Goal: Find specific page/section: Find specific page/section

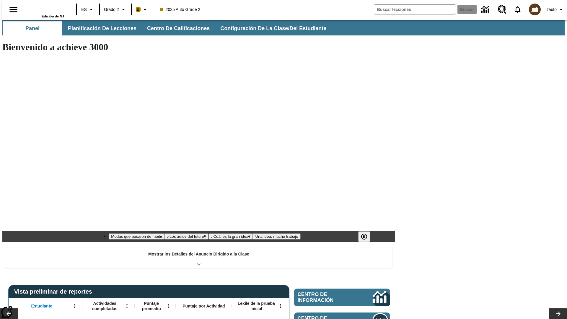
type input "-1"
click at [99, 28] on span "Planificación de lecciones" at bounding box center [102, 28] width 68 height 7
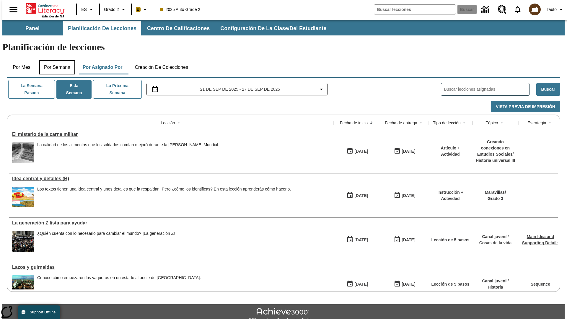
click at [55, 60] on button "Por semana" at bounding box center [57, 67] width 36 height 14
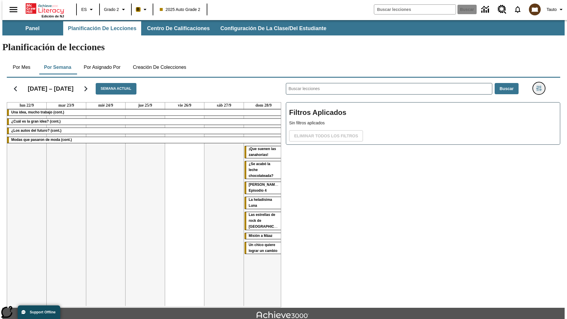
click at [540, 86] on icon "Menú lateral de filtros" at bounding box center [538, 88] width 5 height 5
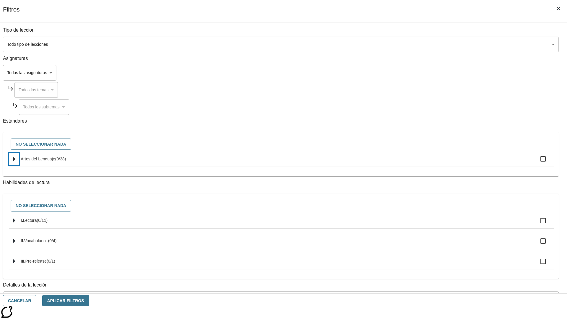
click at [15, 161] on icon "Seleccione estándares" at bounding box center [14, 159] width 2 height 4
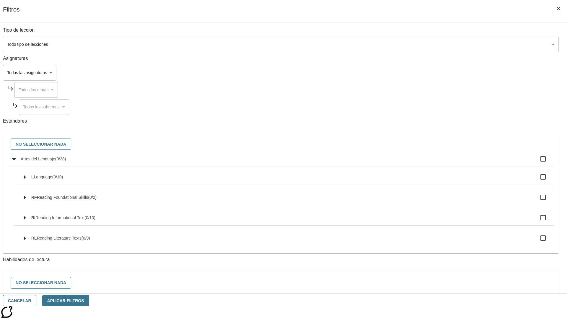
click at [429, 162] on label "Artes del Lenguaje ( 0 / 38 )" at bounding box center [285, 159] width 528 height 12
click at [537, 162] on input "Artes del Lenguaje ( 0 / 38 )" at bounding box center [543, 159] width 12 height 12
checkbox input "true"
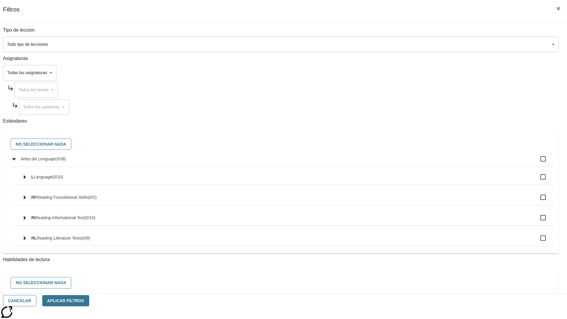
checkbox input "true"
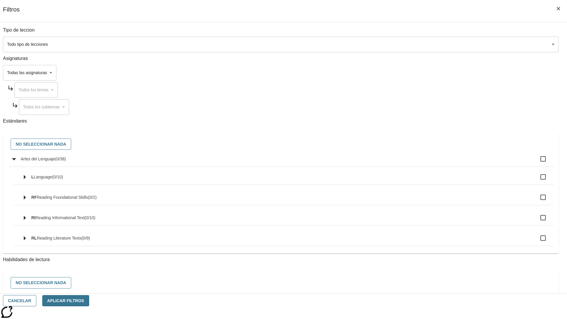
checkbox input "true"
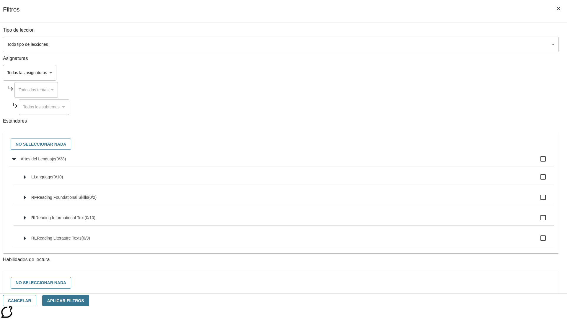
checkbox input "true"
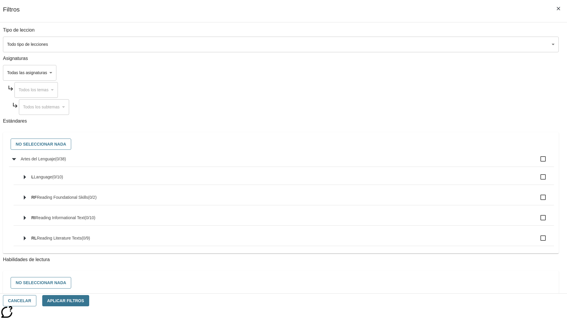
checkbox input "true"
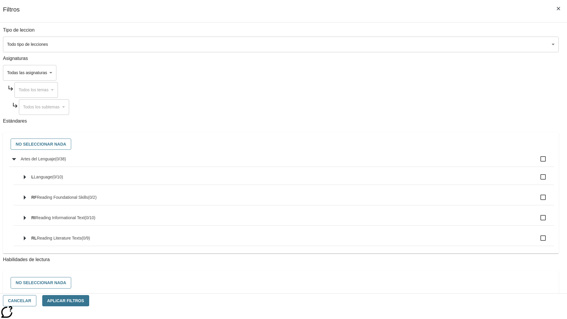
checkbox input "true"
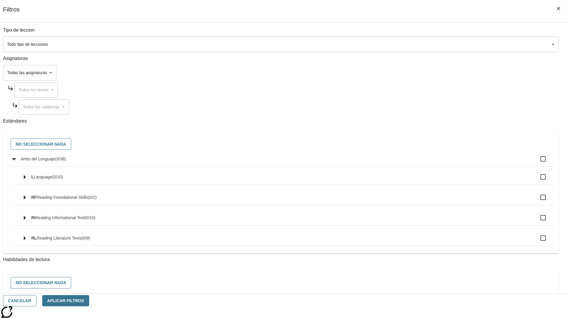
checkbox input "true"
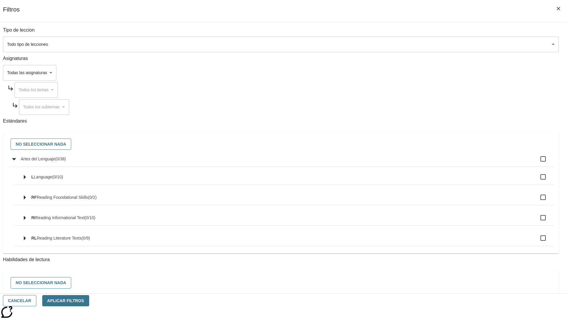
checkbox input "true"
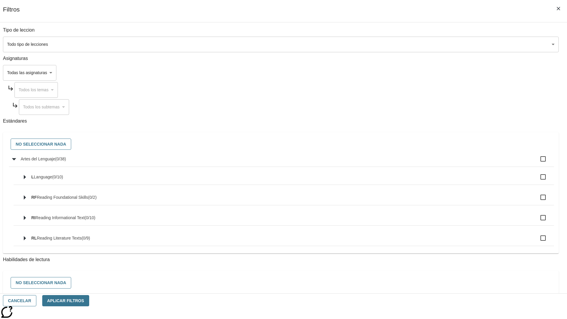
checkbox input "true"
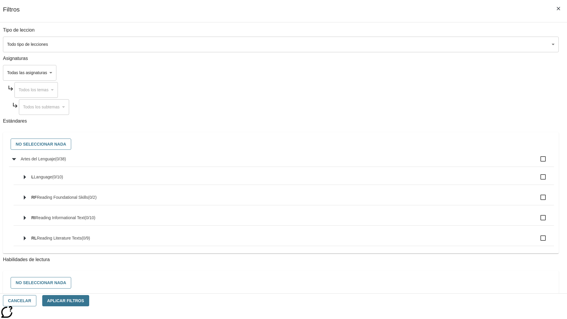
checkbox input "true"
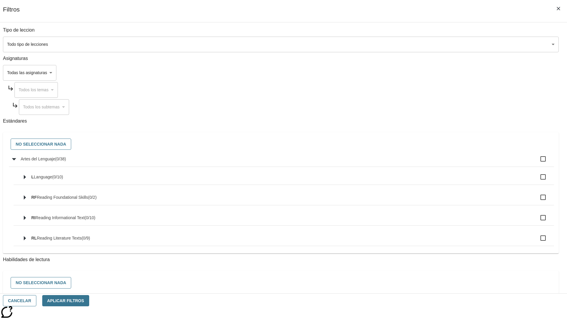
checkbox input "true"
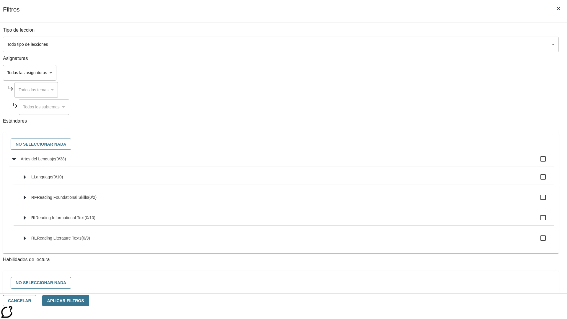
checkbox input "true"
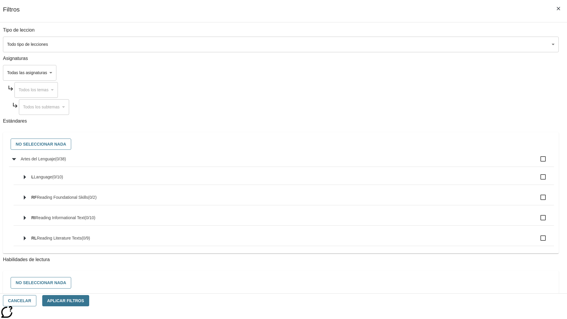
checkbox input "true"
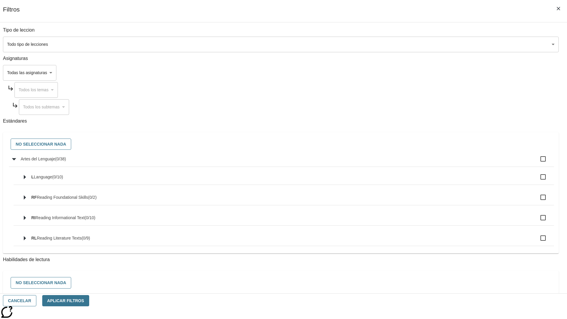
checkbox input "true"
click at [71, 144] on button "No seleccionar nada" at bounding box center [41, 144] width 61 height 12
checkbox input "false"
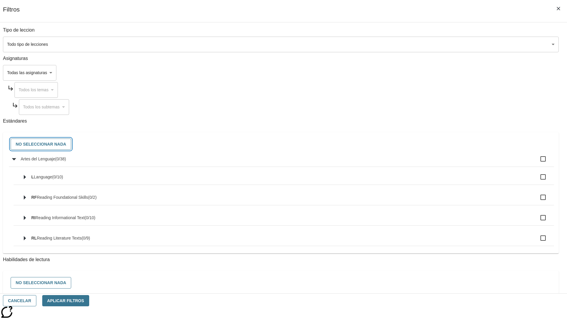
checkbox input "false"
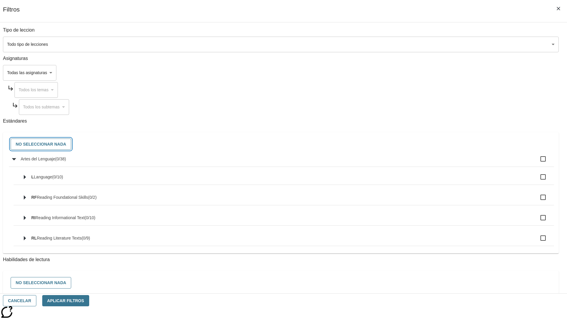
checkbox input "false"
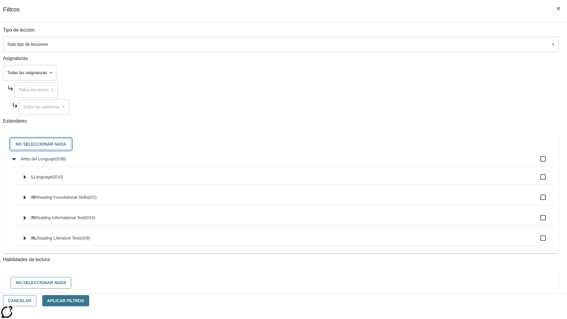
checkbox input "false"
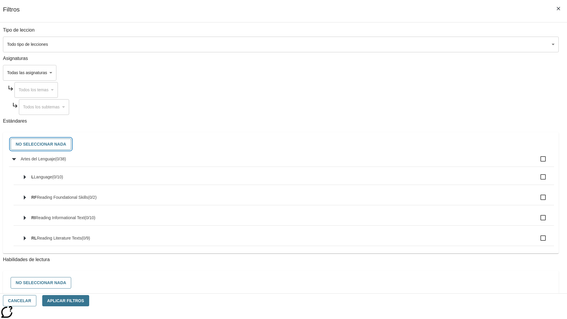
checkbox input "false"
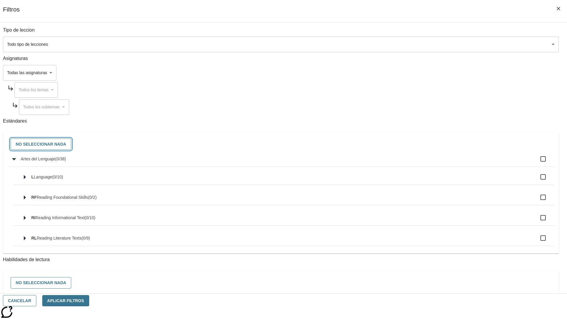
checkbox input "false"
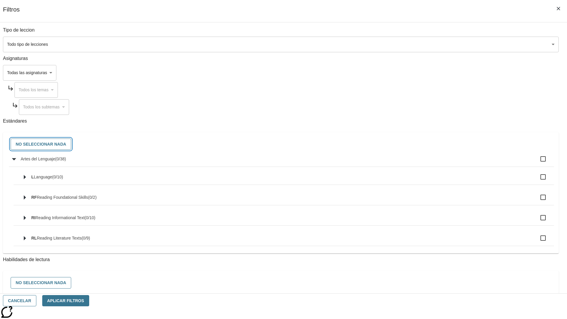
checkbox input "false"
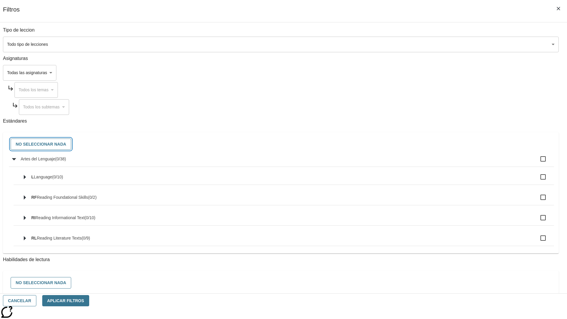
checkbox input "false"
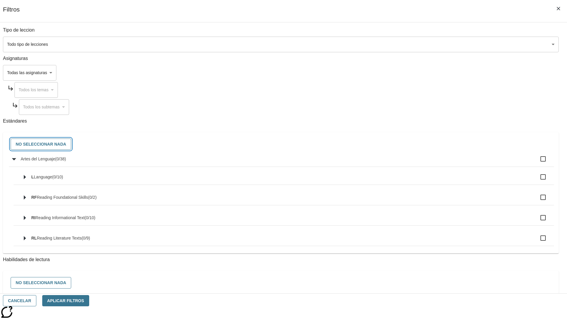
checkbox input "false"
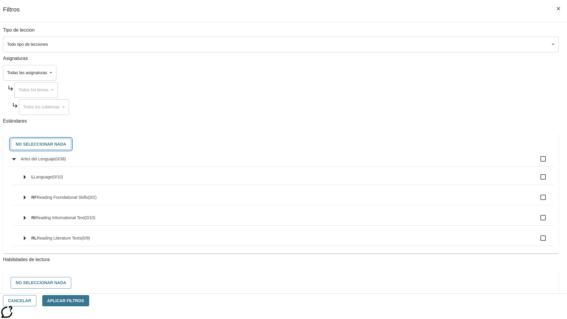
checkbox input "false"
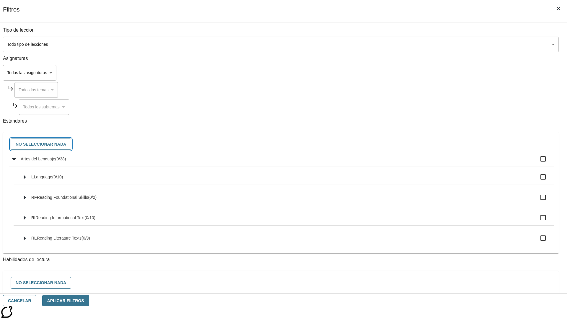
checkbox input "false"
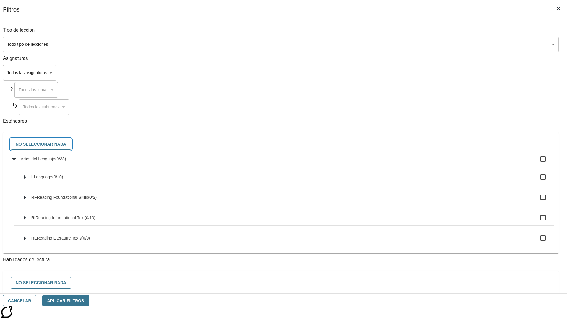
checkbox input "false"
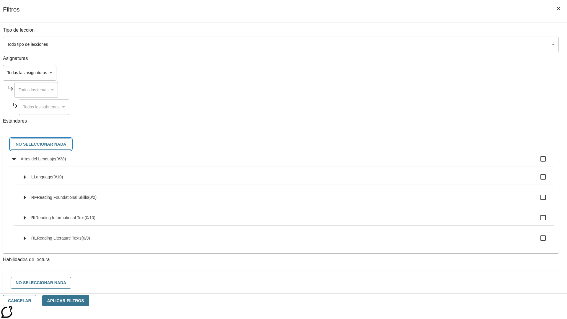
checkbox input "false"
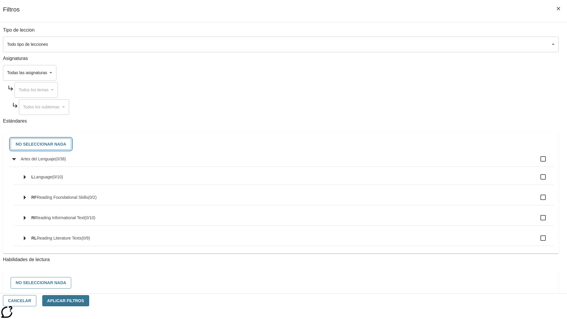
checkbox input "false"
click at [36, 300] on button "Cancelar" at bounding box center [19, 301] width 33 height 12
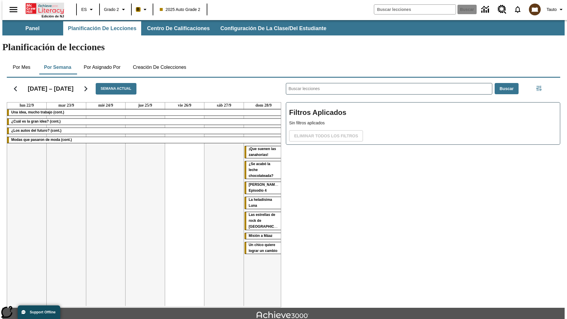
click at [43, 8] on icon "Portada" at bounding box center [45, 9] width 39 height 12
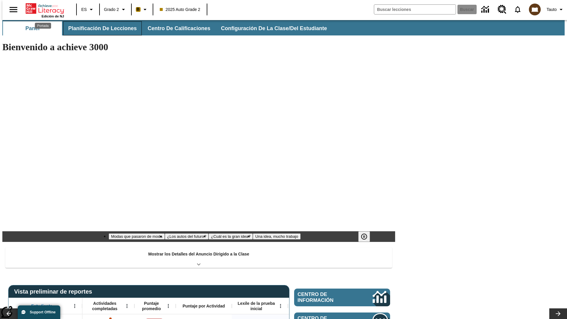
click at [99, 28] on span "Planificación de lecciones" at bounding box center [102, 28] width 68 height 7
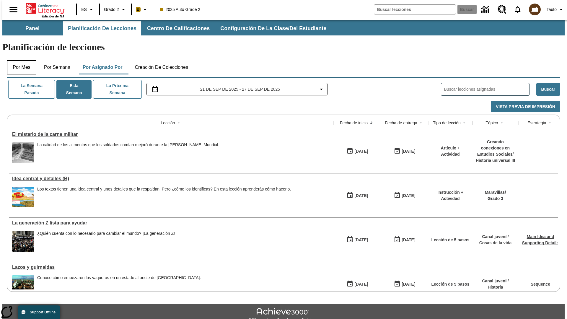
click at [19, 60] on button "Por mes" at bounding box center [22, 67] width 30 height 14
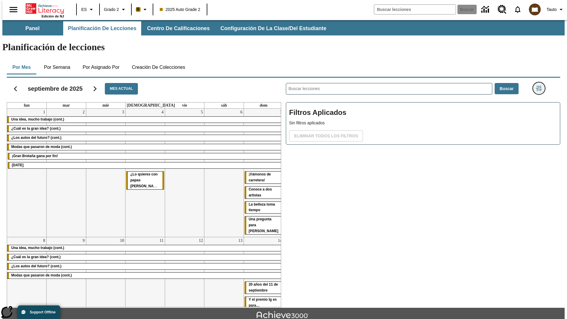
click at [540, 86] on icon "Menú lateral de filtros" at bounding box center [538, 88] width 5 height 5
